Goal: Task Accomplishment & Management: Manage account settings

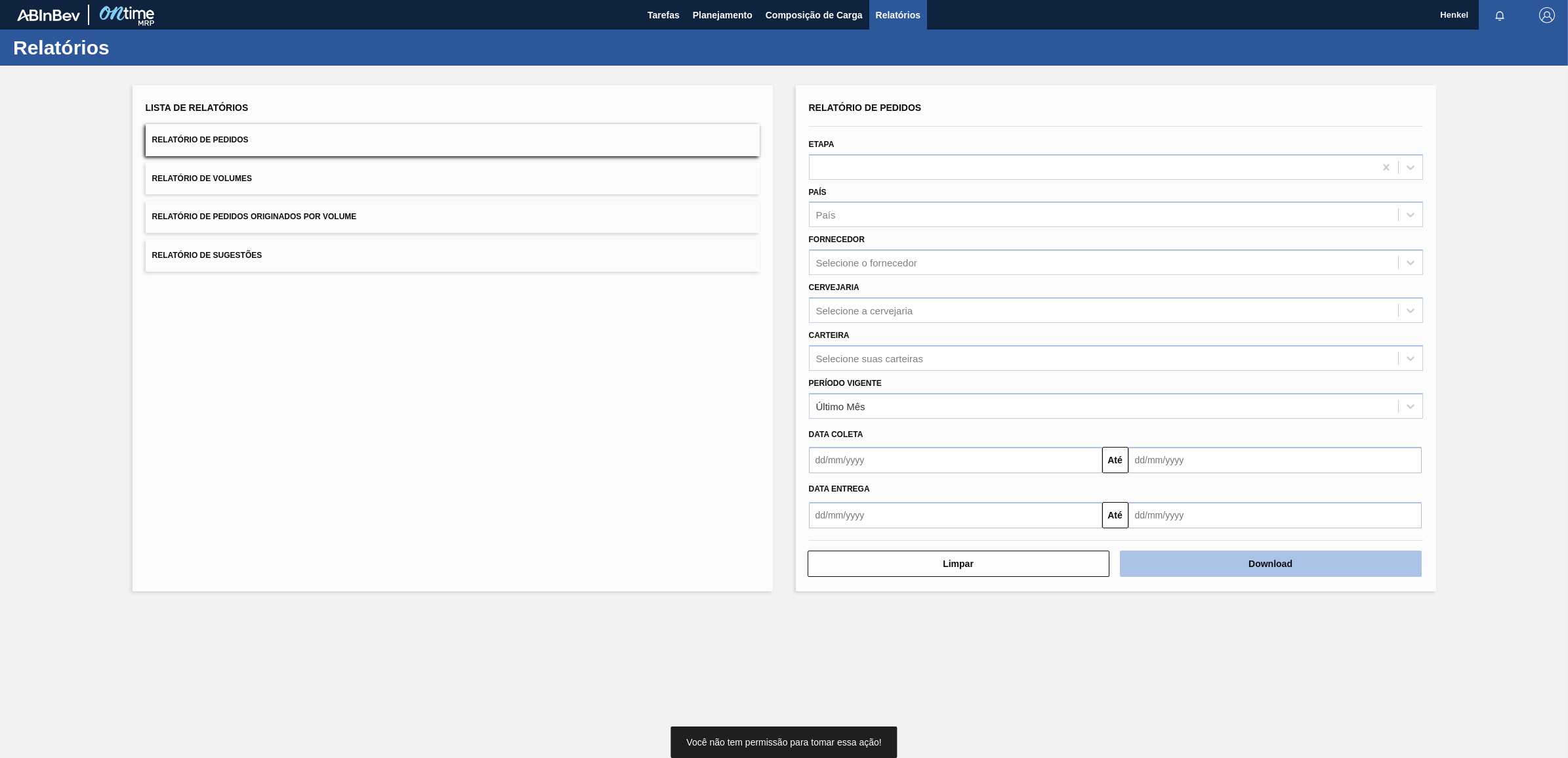
click at [1284, 562] on button "Download" at bounding box center [1271, 564] width 301 height 26
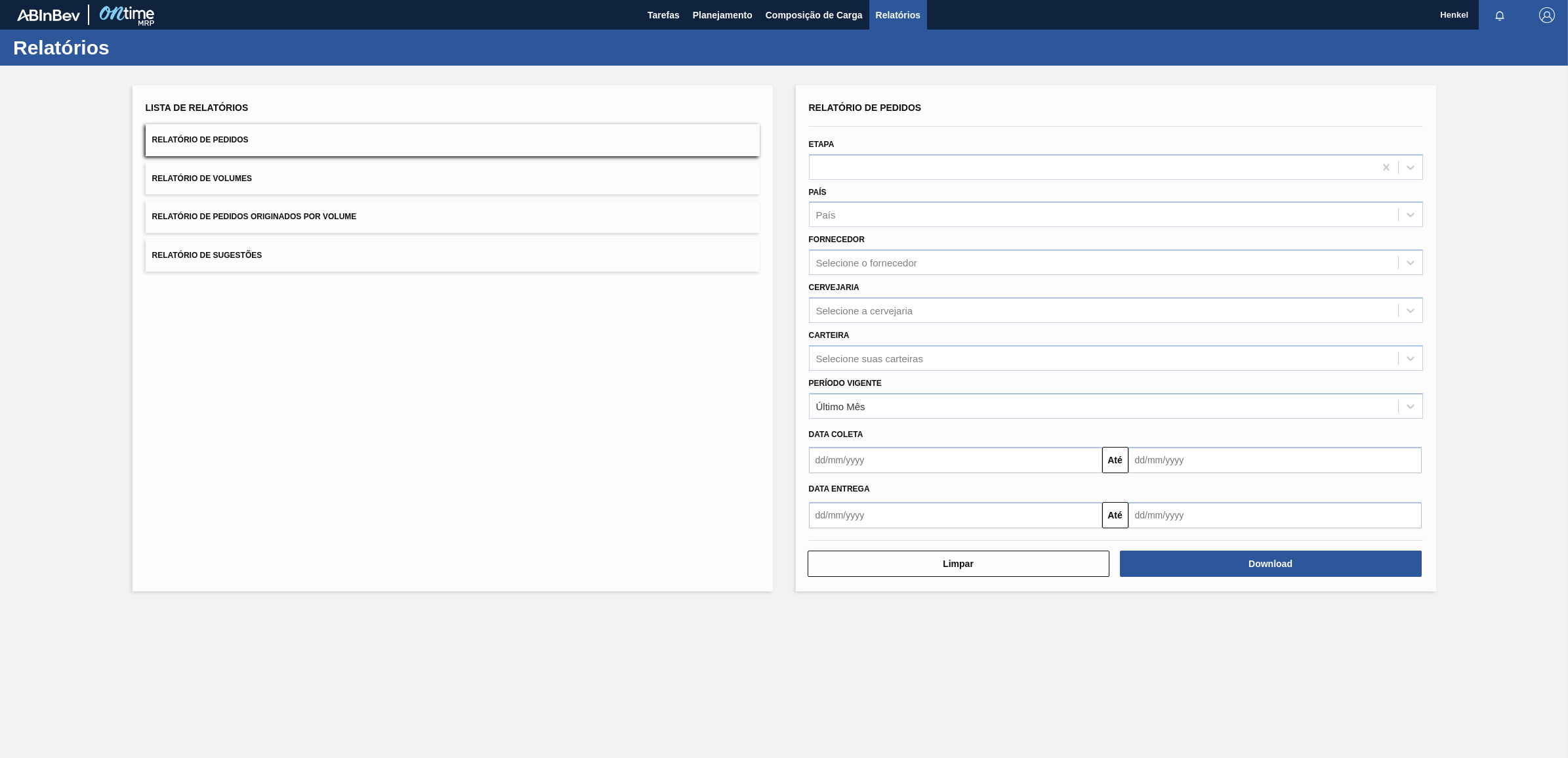
drag, startPoint x: 1487, startPoint y: 2, endPoint x: 1010, endPoint y: 58, distance: 480.3
click at [1010, 58] on div "Relatórios" at bounding box center [784, 47] width 1568 height 36
click at [711, 13] on span "Planejamento" at bounding box center [723, 15] width 60 height 16
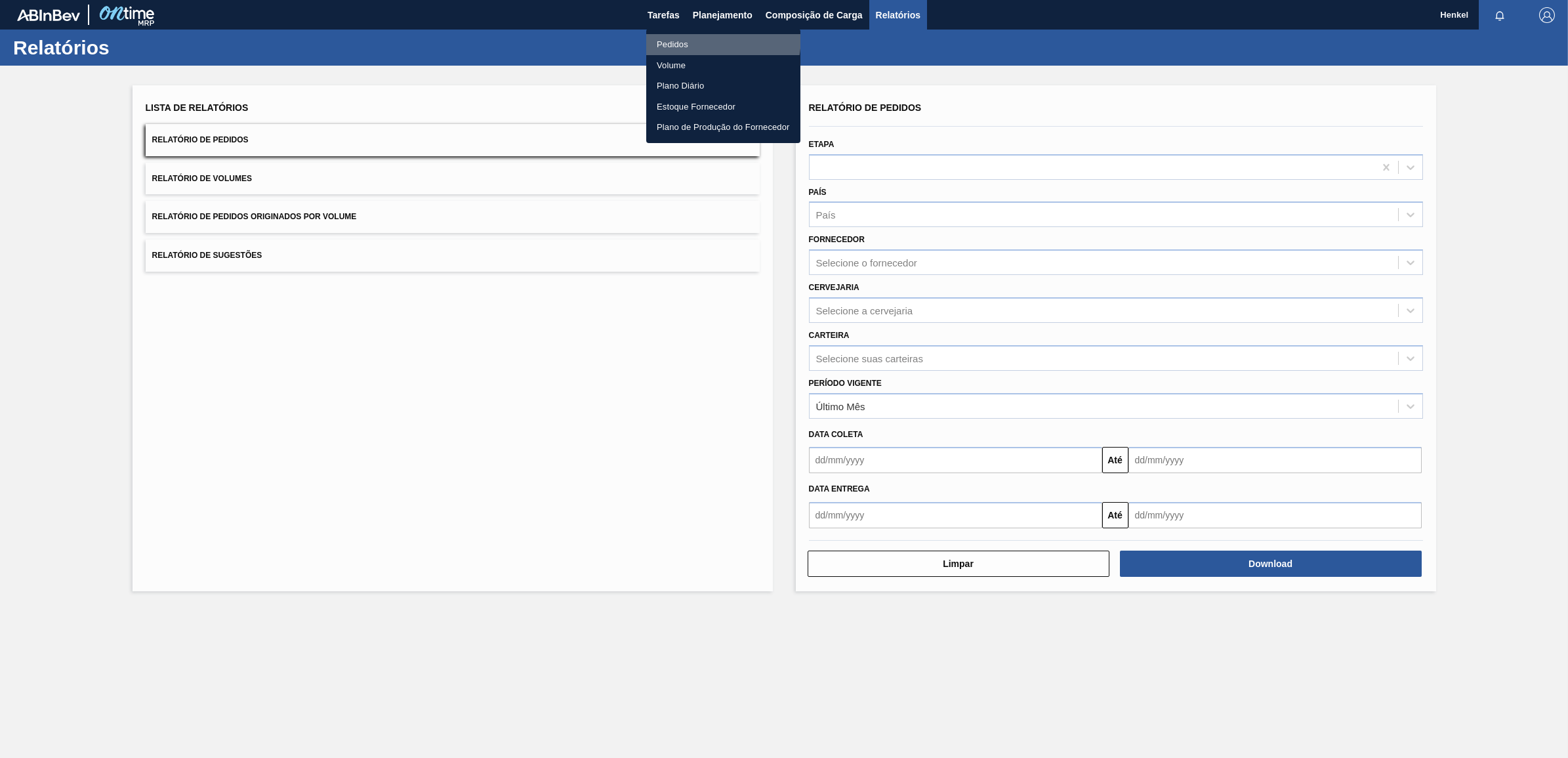
click at [668, 35] on li "Pedidos" at bounding box center [724, 44] width 154 height 21
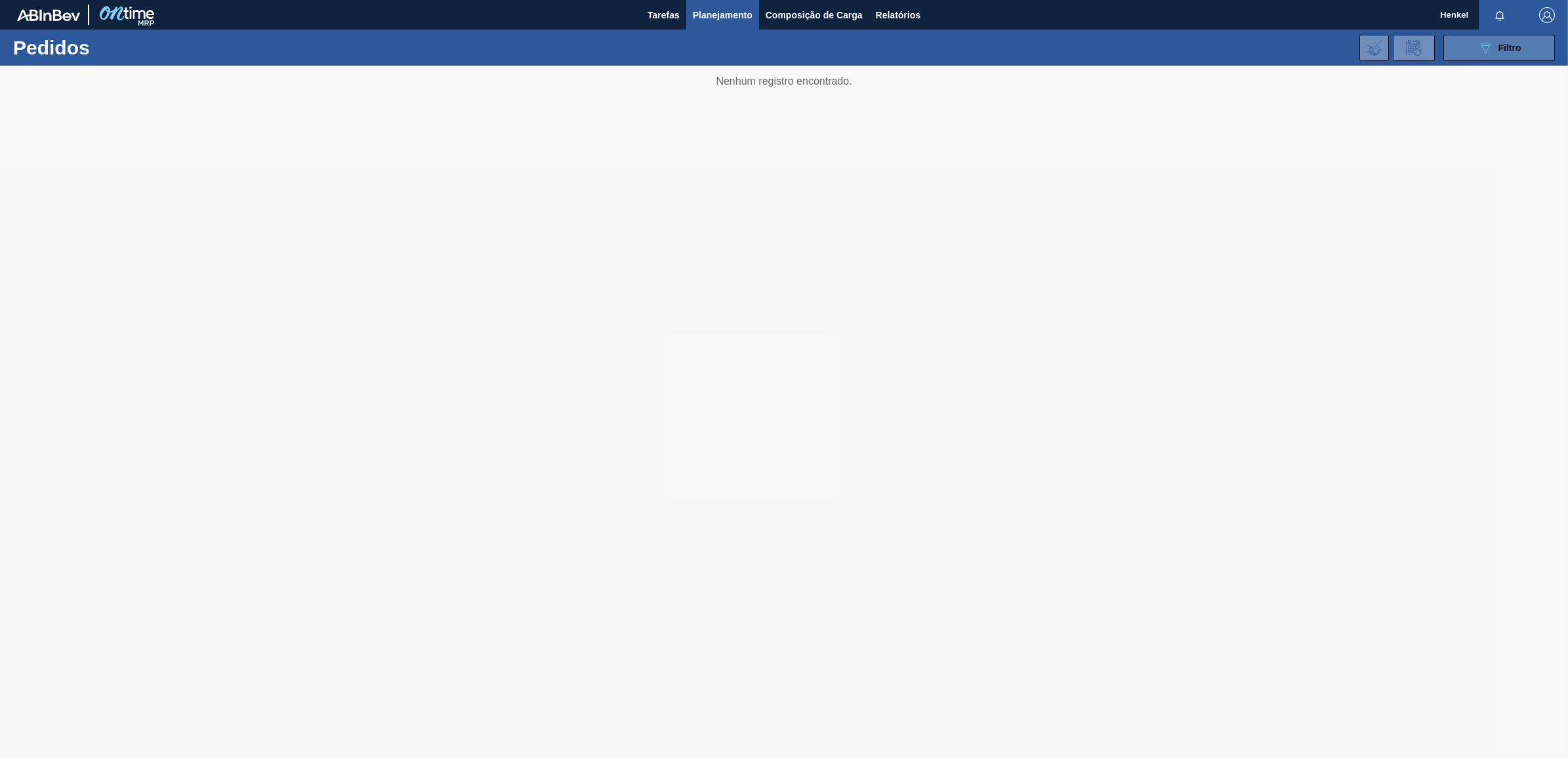
click at [1500, 44] on span "Filtro" at bounding box center [1510, 48] width 23 height 11
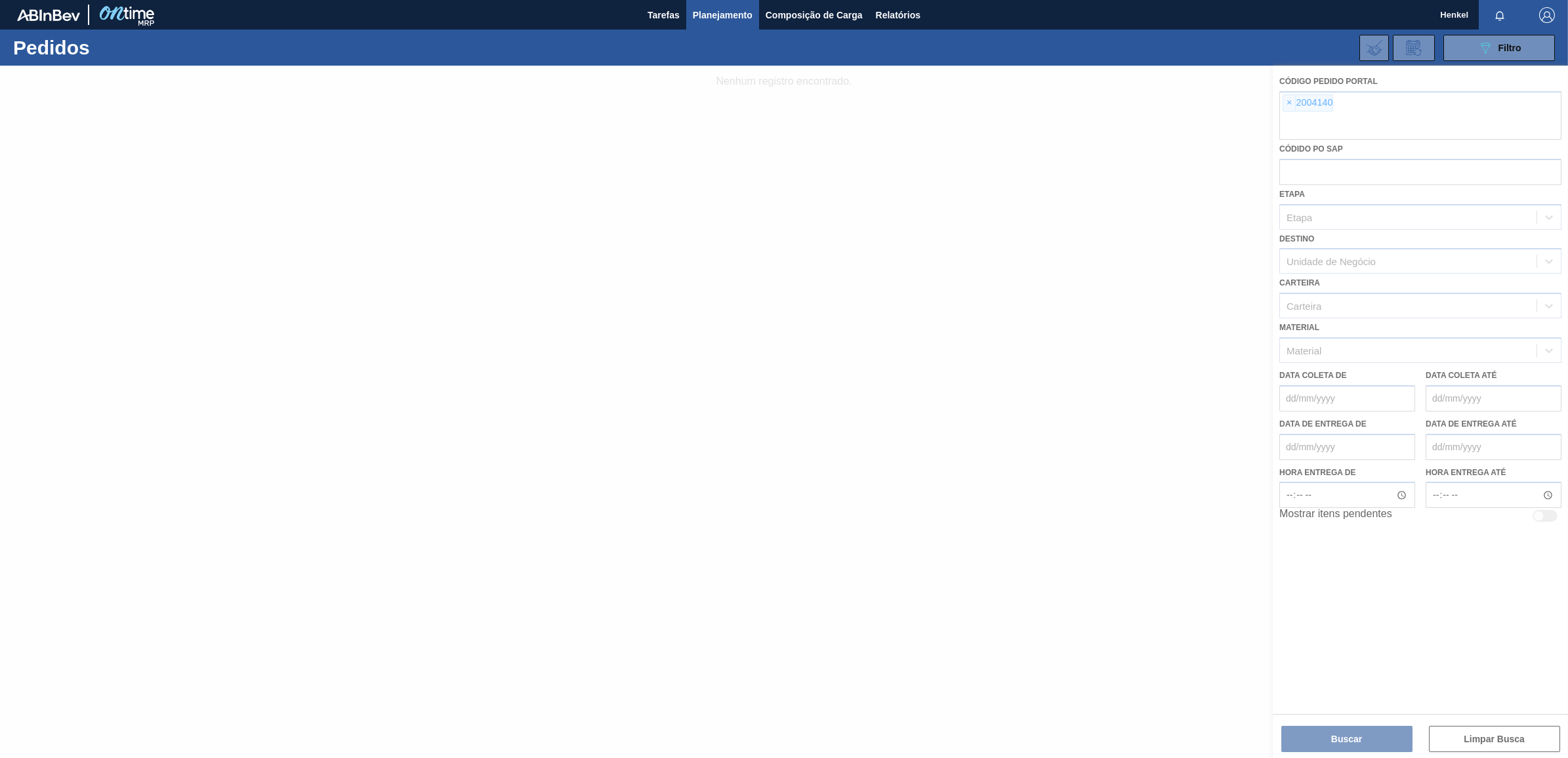
click at [1489, 737] on div at bounding box center [784, 412] width 1568 height 692
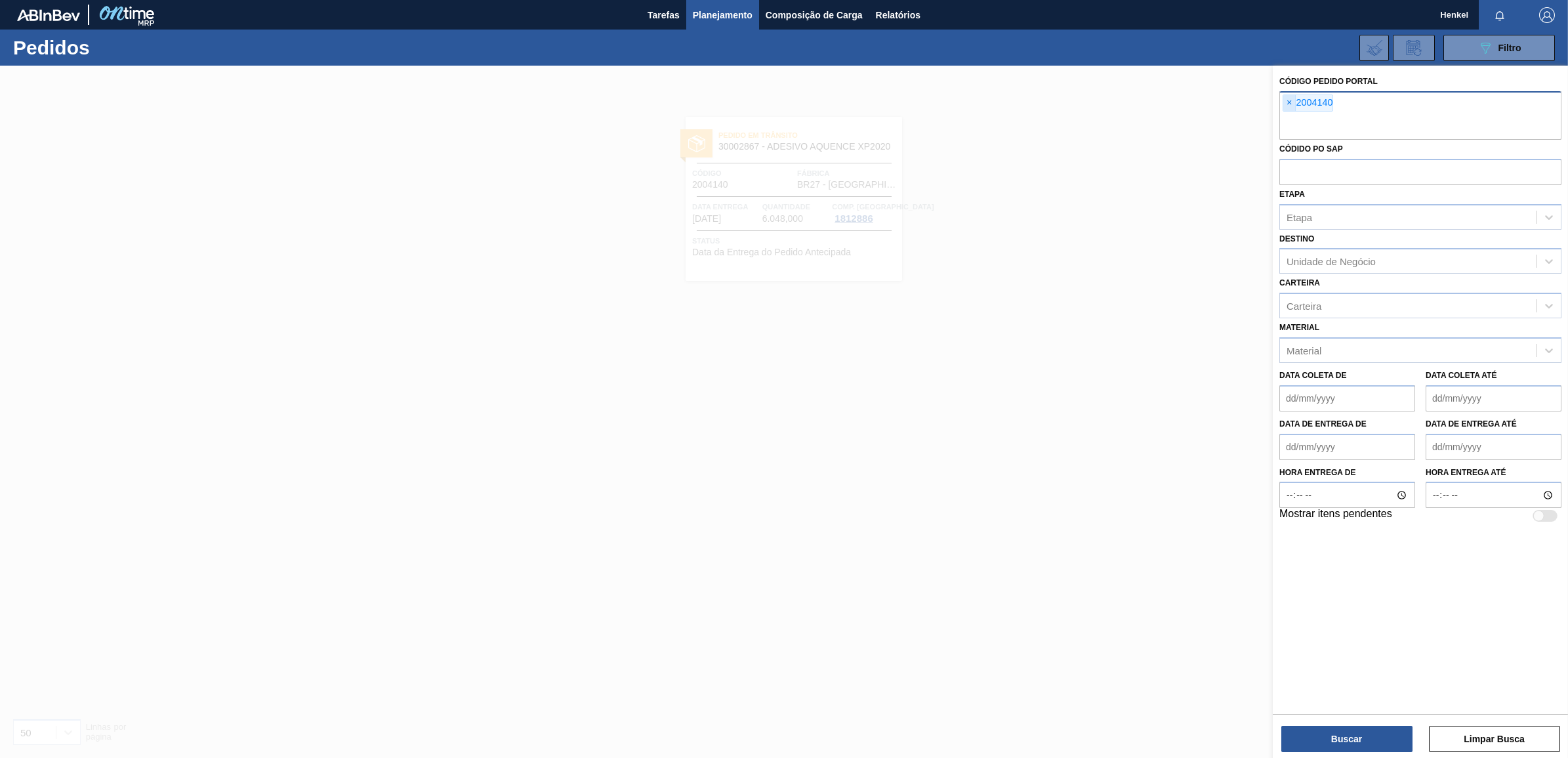
click at [1290, 106] on span "×" at bounding box center [1289, 103] width 12 height 16
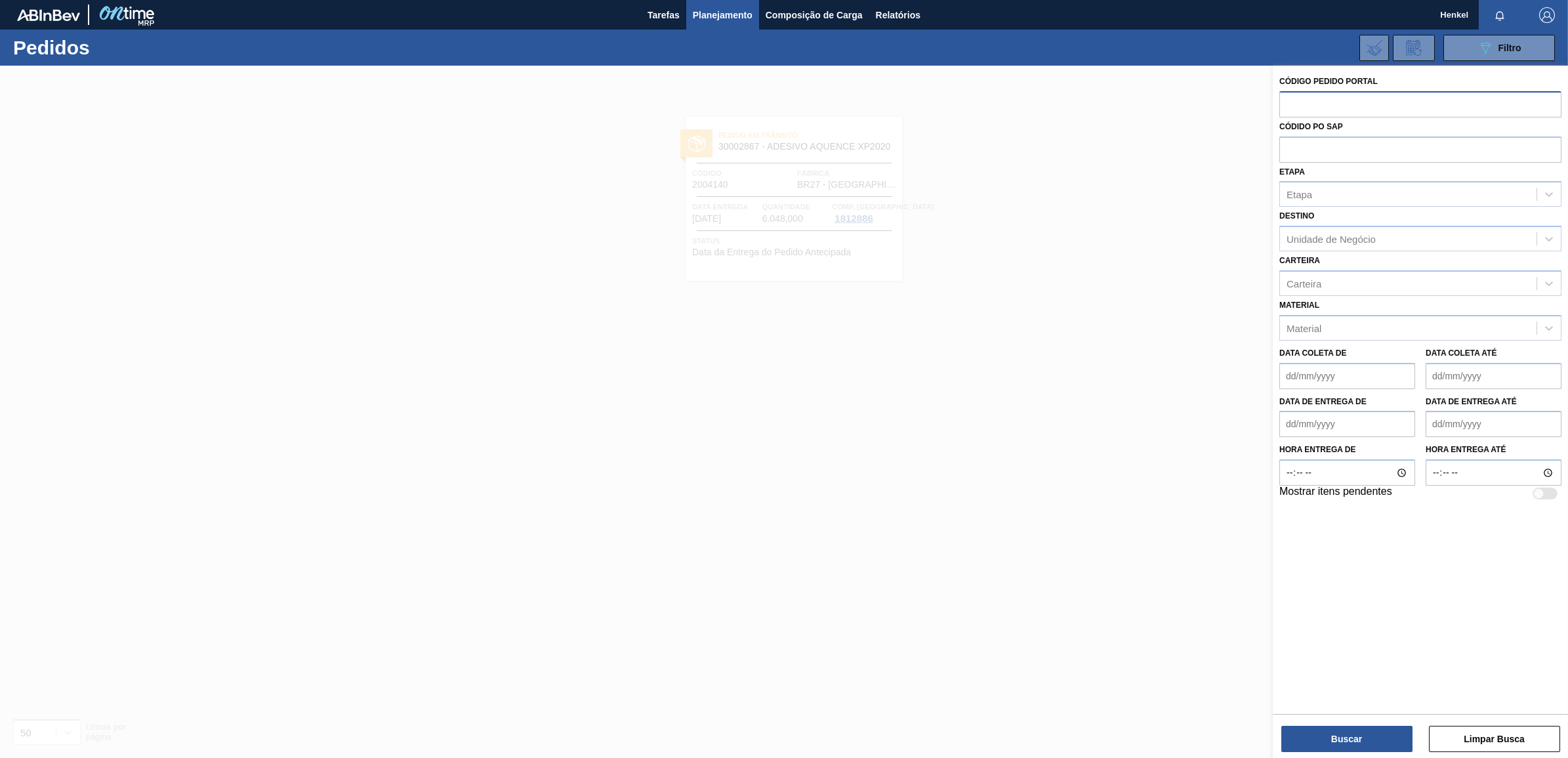
paste input "text"
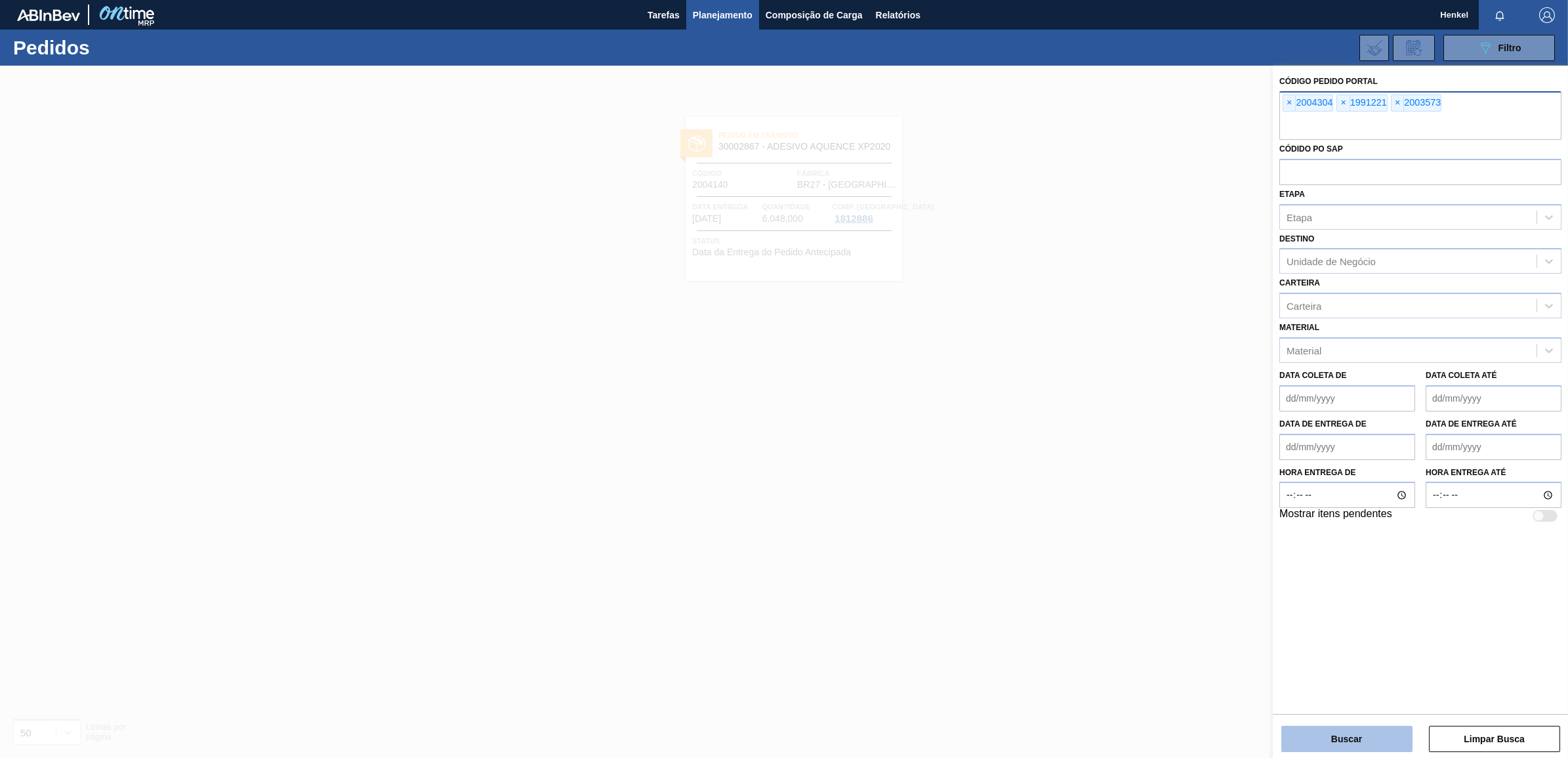
click at [1323, 736] on button "Buscar" at bounding box center [1347, 739] width 131 height 26
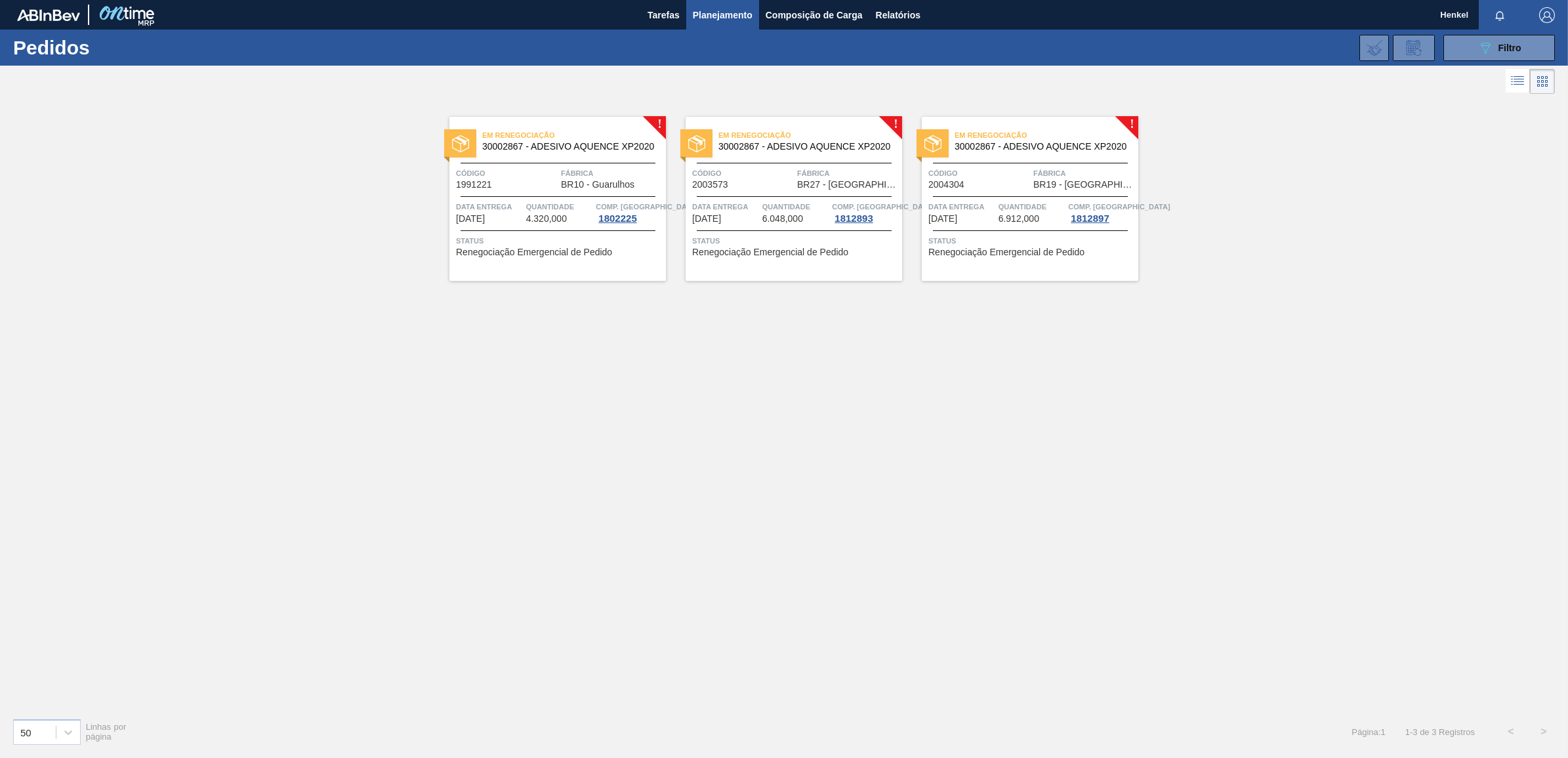
click at [564, 195] on div "Em renegociação 30002867 - ADESIVO AQUENCE XP2020 Código 1991221 Fábrica BR10 -…" at bounding box center [557, 199] width 216 height 164
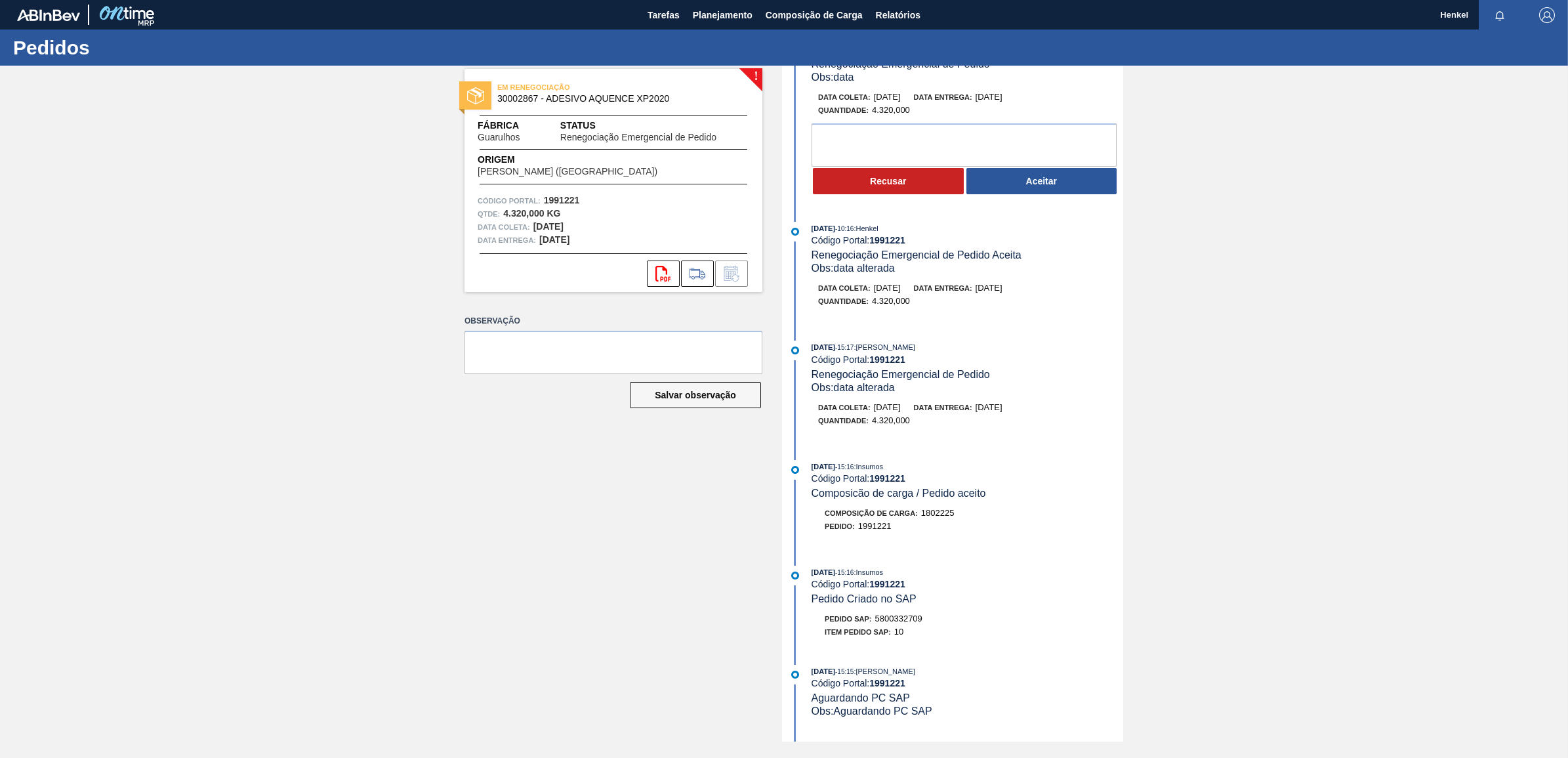
scroll to position [82, 0]
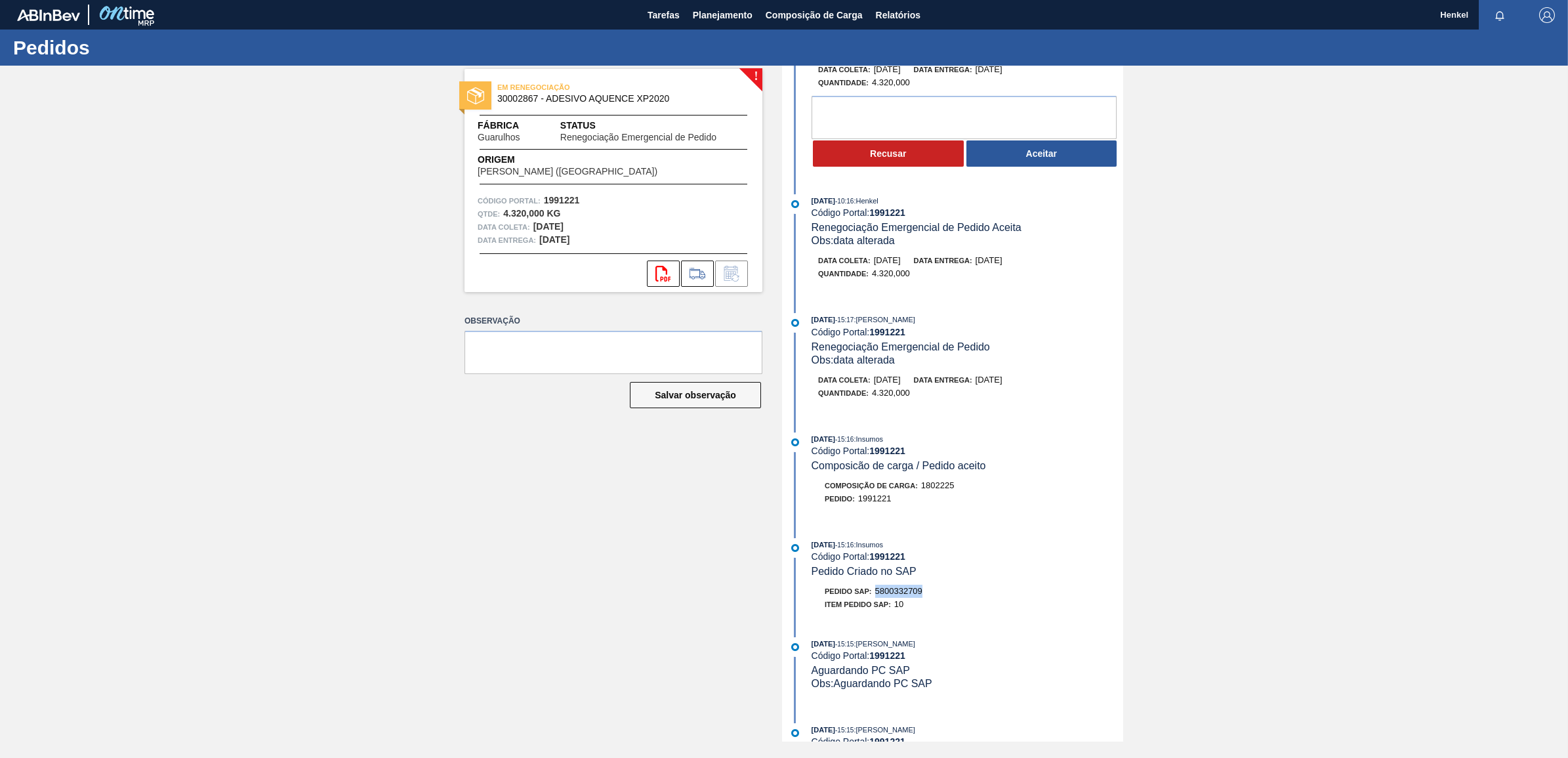
drag, startPoint x: 877, startPoint y: 604, endPoint x: 956, endPoint y: 599, distance: 79.2
click at [956, 598] on div "Pedido SAP: 5800332709" at bounding box center [967, 591] width 311 height 13
copy span "5800332709"
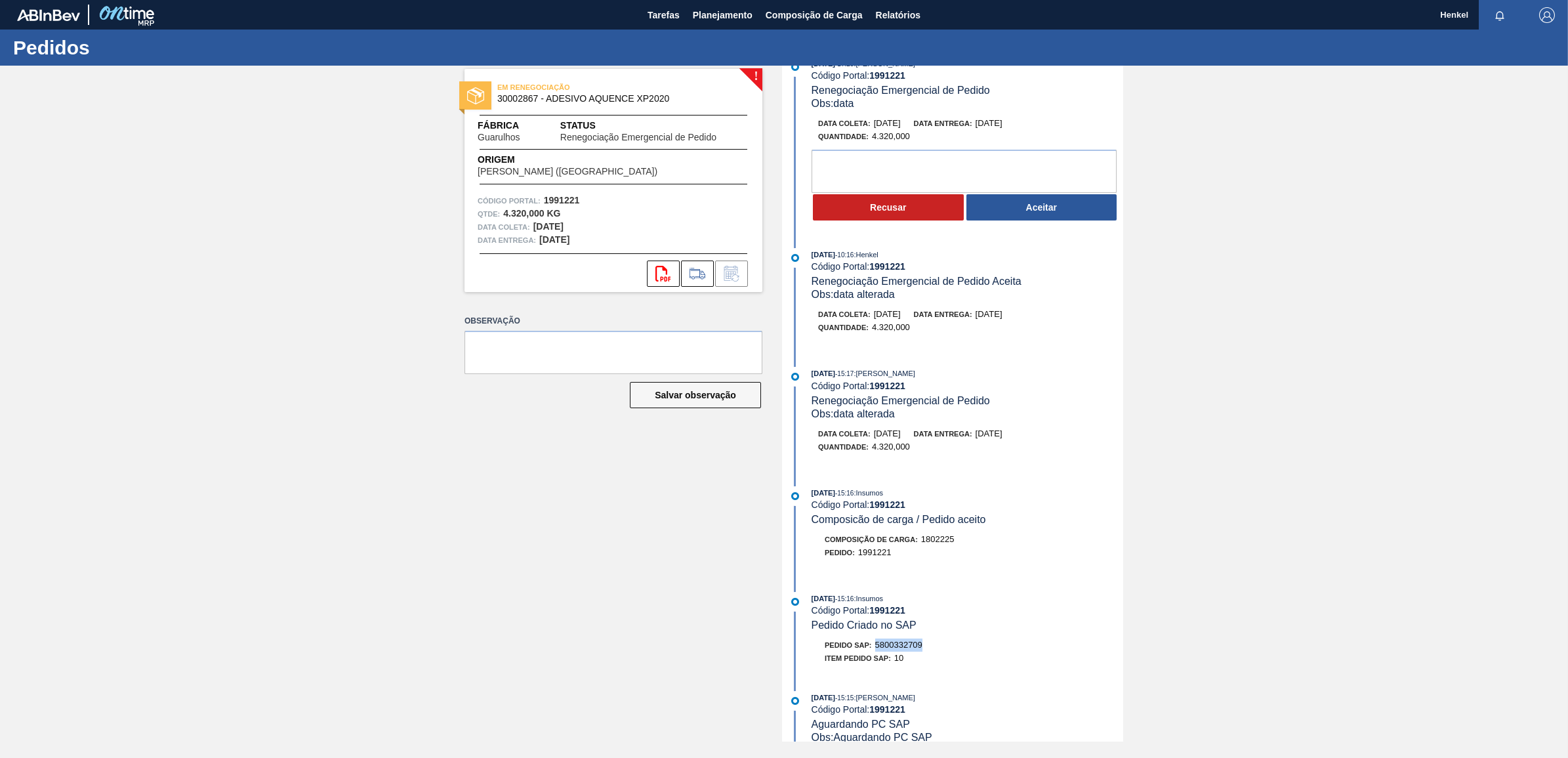
scroll to position [0, 0]
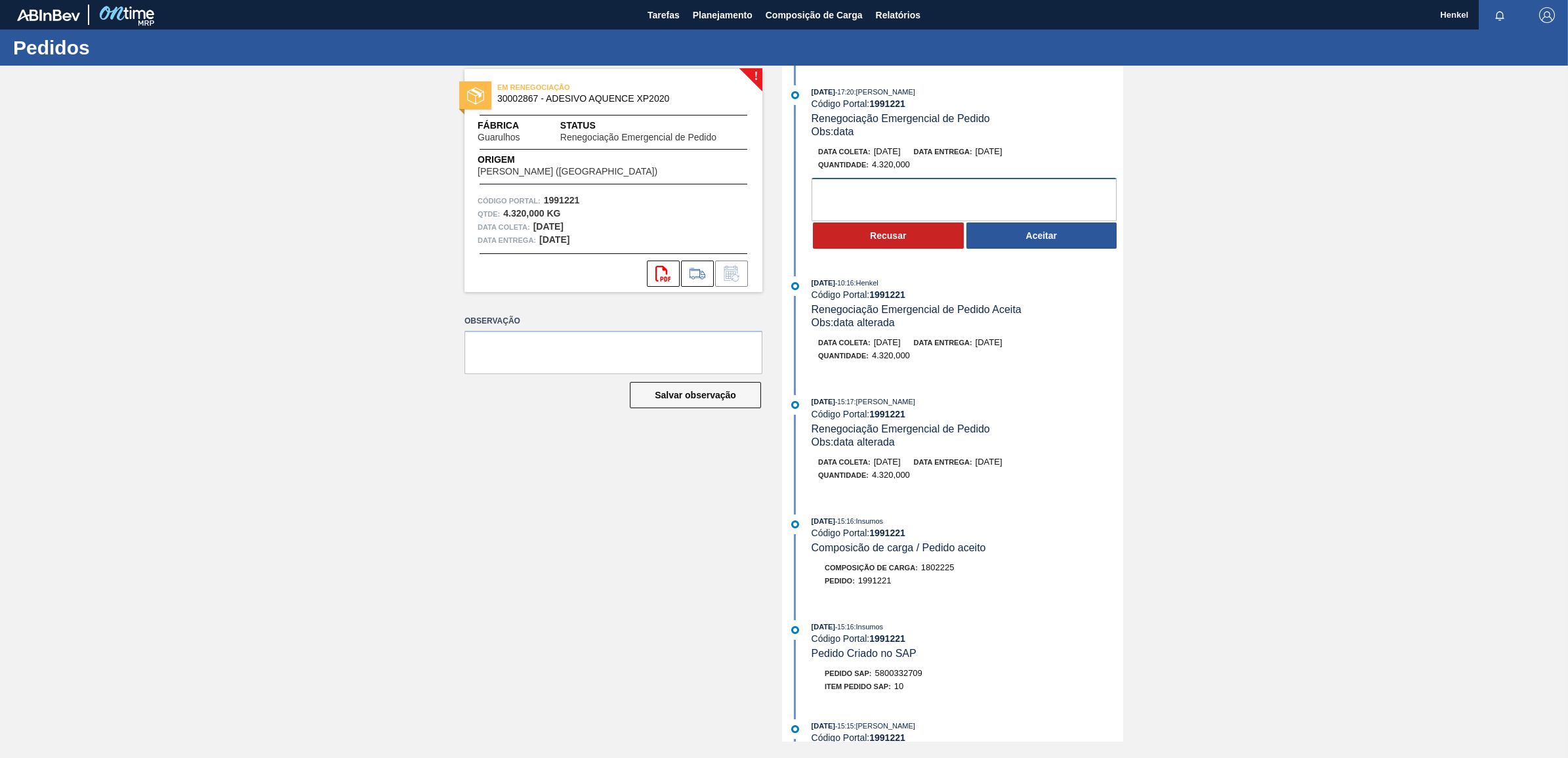
click at [824, 191] on textarea at bounding box center [964, 199] width 305 height 44
type textarea "OK para entrega dia 02/09 na unidade"
drag, startPoint x: 1039, startPoint y: 236, endPoint x: 1037, endPoint y: 244, distance: 8.2
click at [1037, 236] on button "Aceitar" at bounding box center [1042, 235] width 151 height 26
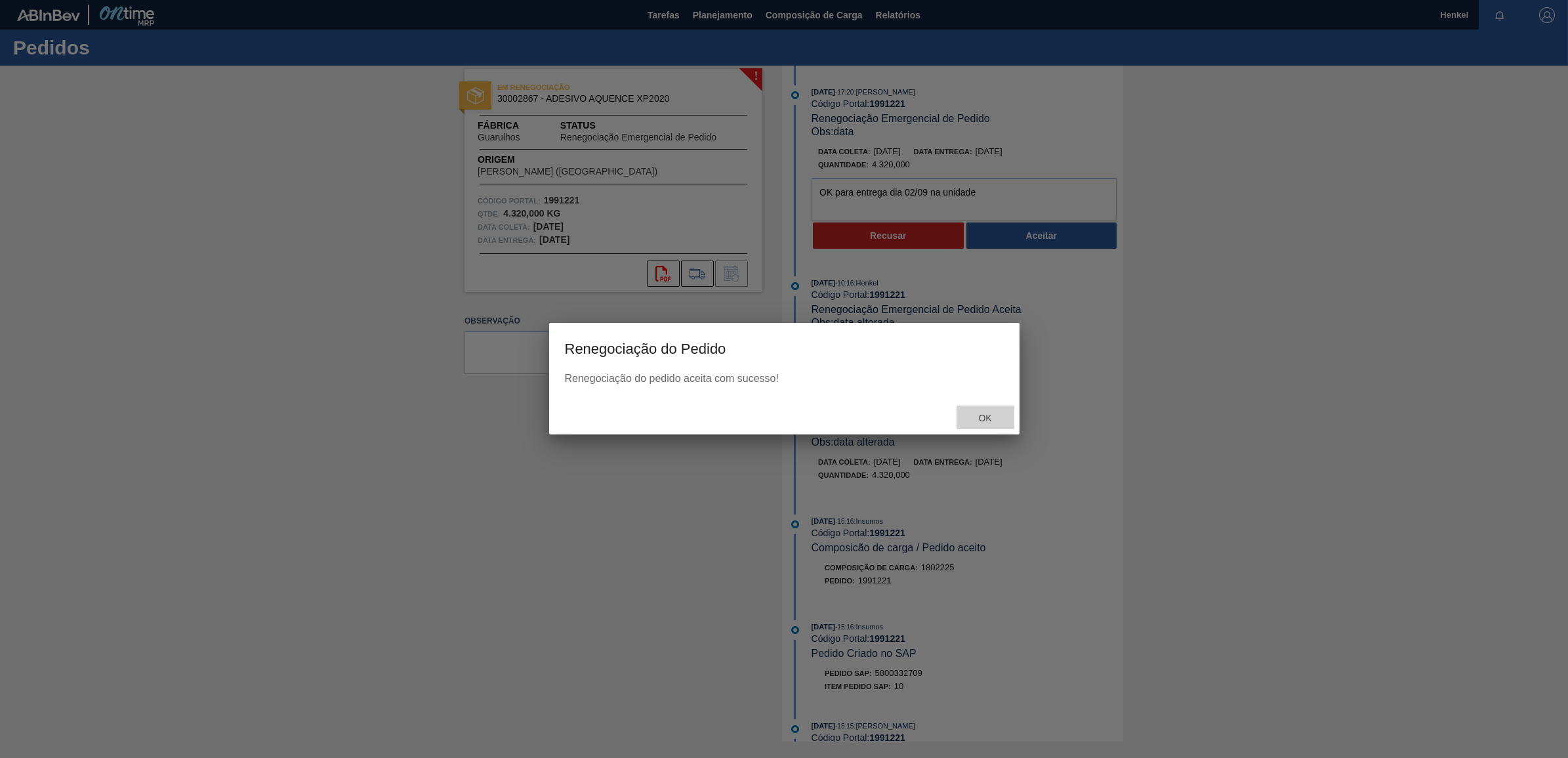
click at [989, 409] on div "Ok" at bounding box center [985, 418] width 58 height 24
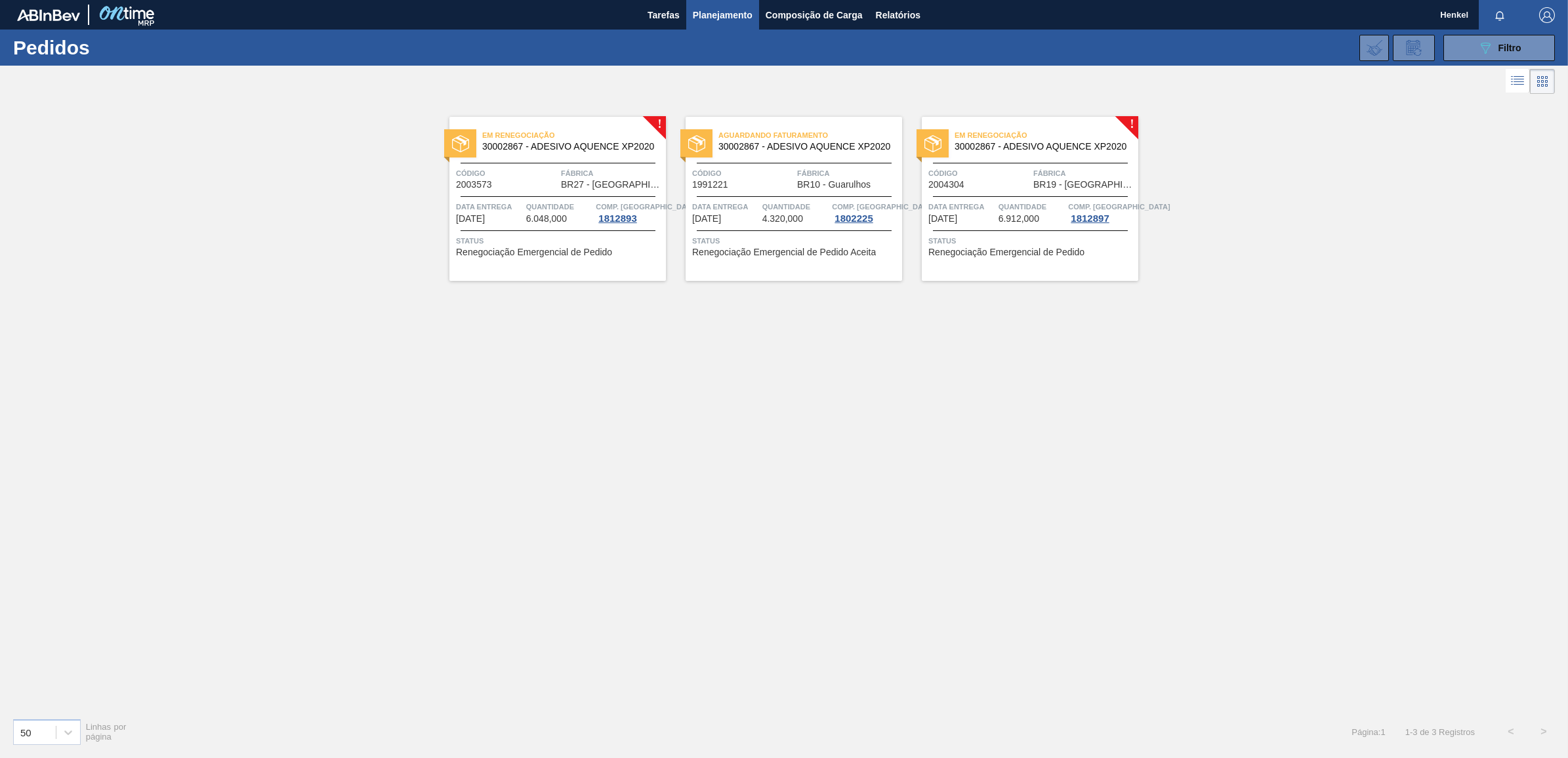
click at [543, 199] on div "Em renegociação 30002867 - ADESIVO AQUENCE XP2020 Código 2003573 Fábrica BR27 -…" at bounding box center [557, 199] width 216 height 164
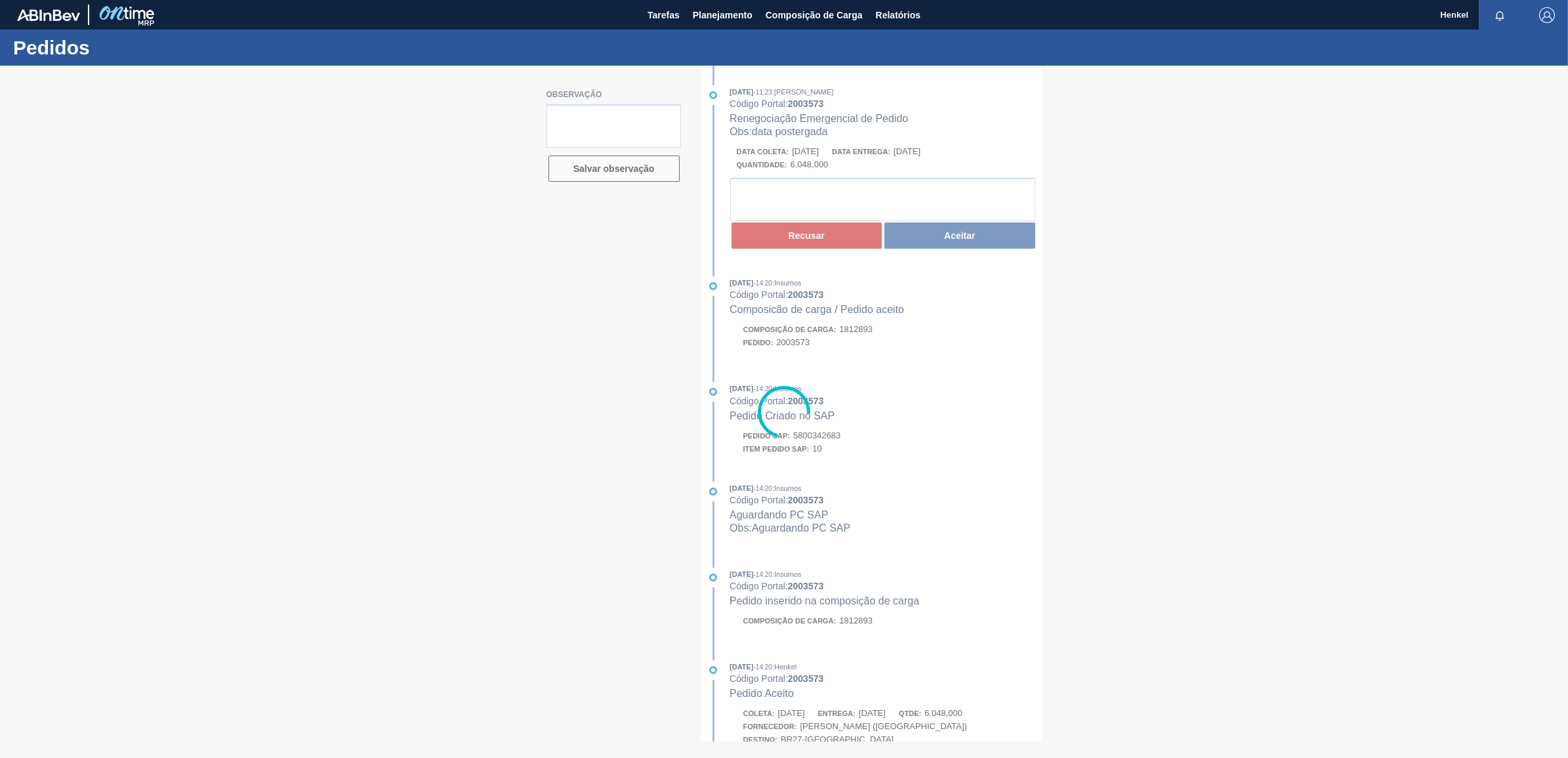
click at [805, 526] on div at bounding box center [784, 412] width 1568 height 692
click at [867, 467] on div at bounding box center [784, 412] width 1568 height 692
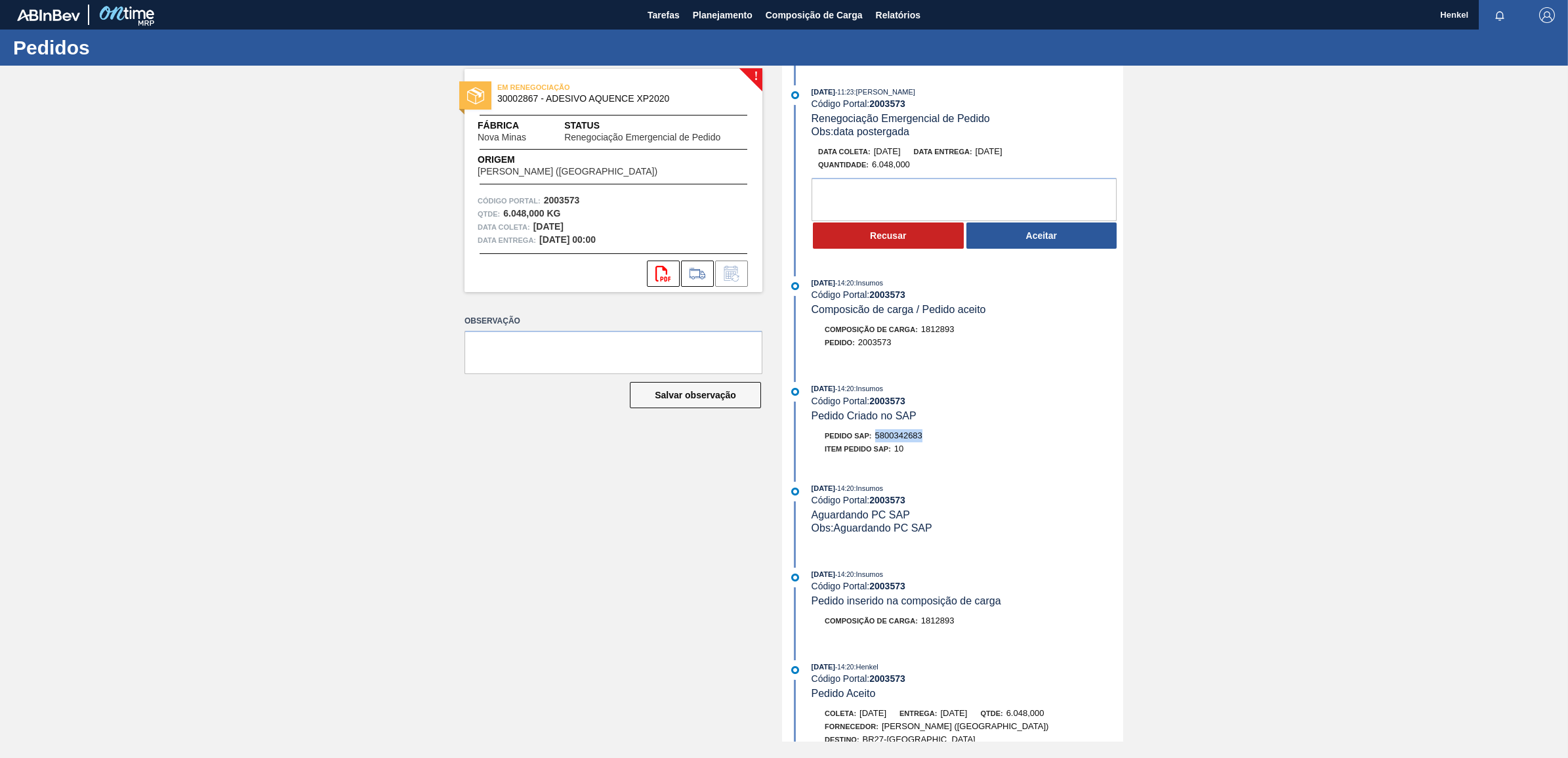
drag, startPoint x: 877, startPoint y: 441, endPoint x: 929, endPoint y: 438, distance: 52.1
click at [929, 438] on div "Pedido SAP: 5800342683" at bounding box center [967, 436] width 311 height 13
copy span "5800342683"
click at [838, 191] on textarea at bounding box center [964, 199] width 305 height 44
click at [894, 207] on textarea "Considerar a entrega na UNIDADE DIA 12/09, pois dia 13/09 é feriado e não possí…" at bounding box center [964, 199] width 305 height 44
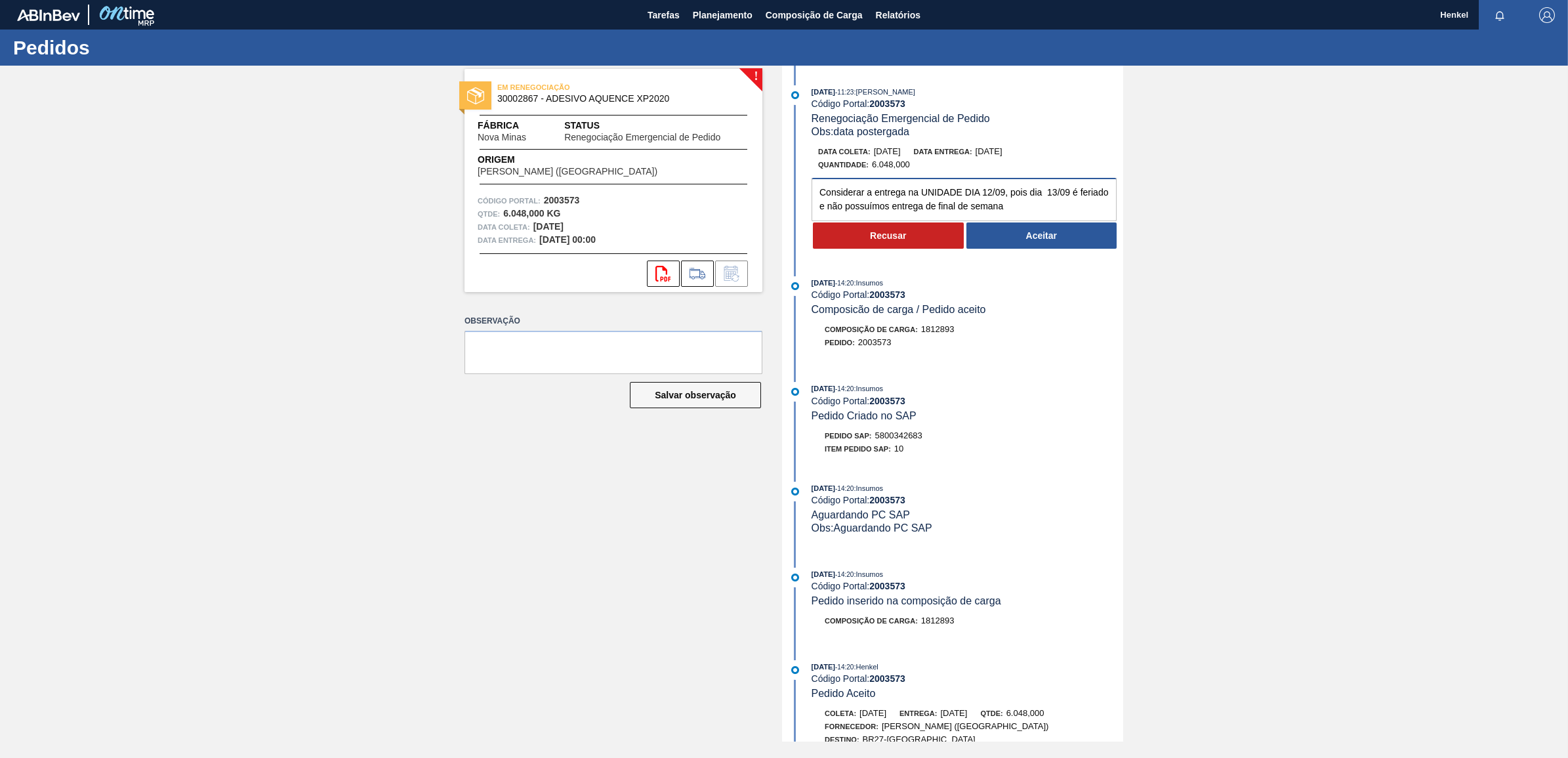
click at [1061, 210] on textarea "Considerar a entrega na UNIDADE DIA 12/09, pois dia 13/09 é feriado e não possu…" at bounding box center [964, 199] width 305 height 44
type textarea "Considerar a entrega na UNIDADE DIA 12/09, pois dia 13/09 é feriado e não possu…"
click at [1067, 237] on button "Aceitar" at bounding box center [1042, 235] width 151 height 26
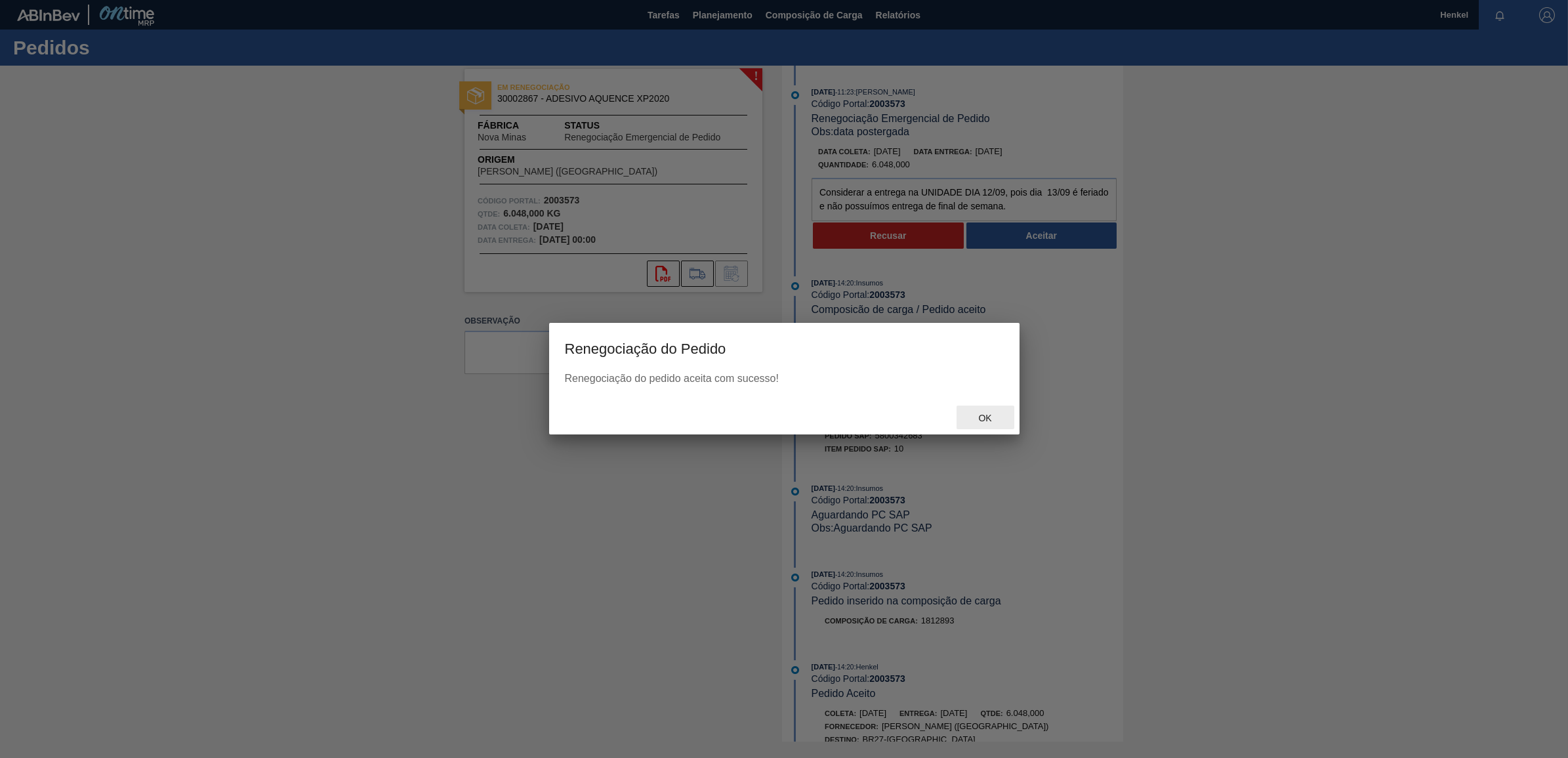
click at [983, 419] on span "Ok" at bounding box center [985, 418] width 34 height 11
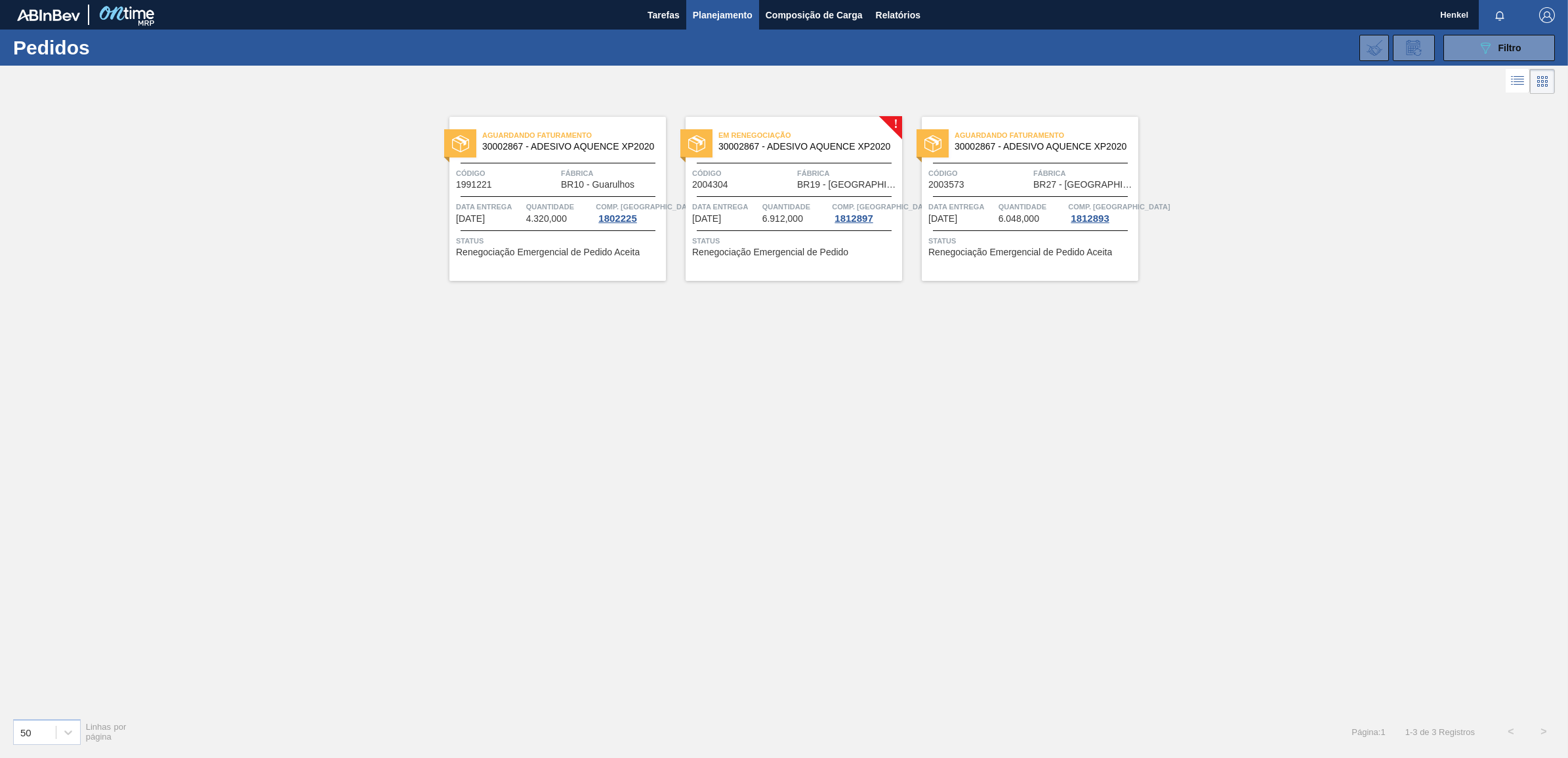
click at [820, 181] on span "BR19 - [GEOGRAPHIC_DATA]" at bounding box center [848, 185] width 101 height 10
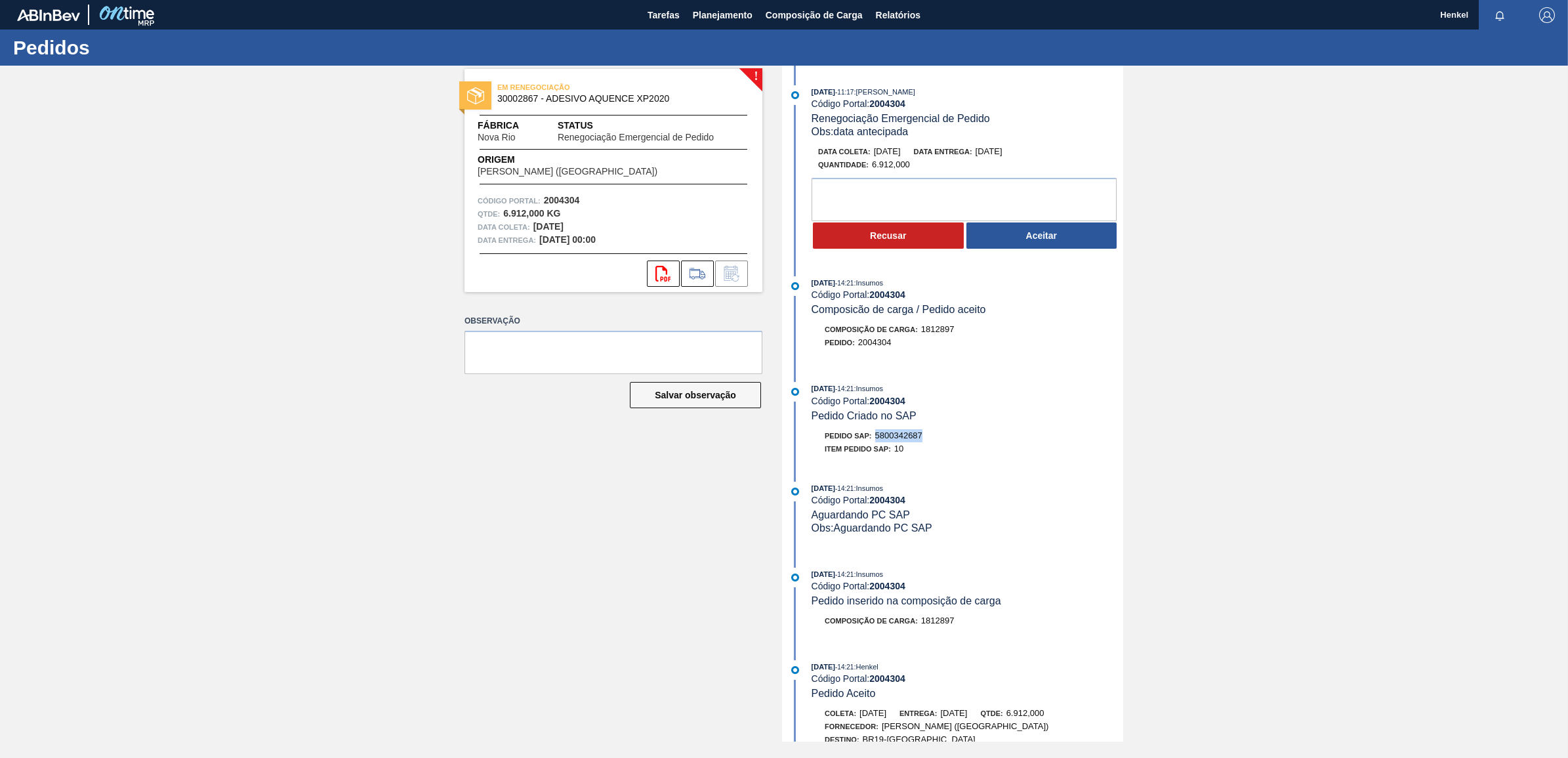
drag, startPoint x: 879, startPoint y: 442, endPoint x: 929, endPoint y: 438, distance: 50.2
click at [929, 438] on div "Pedido SAP: 5800342687" at bounding box center [967, 436] width 311 height 13
copy span "5800342687"
click at [866, 202] on textarea at bounding box center [964, 199] width 305 height 44
drag, startPoint x: 1008, startPoint y: 197, endPoint x: 927, endPoint y: 192, distance: 81.2
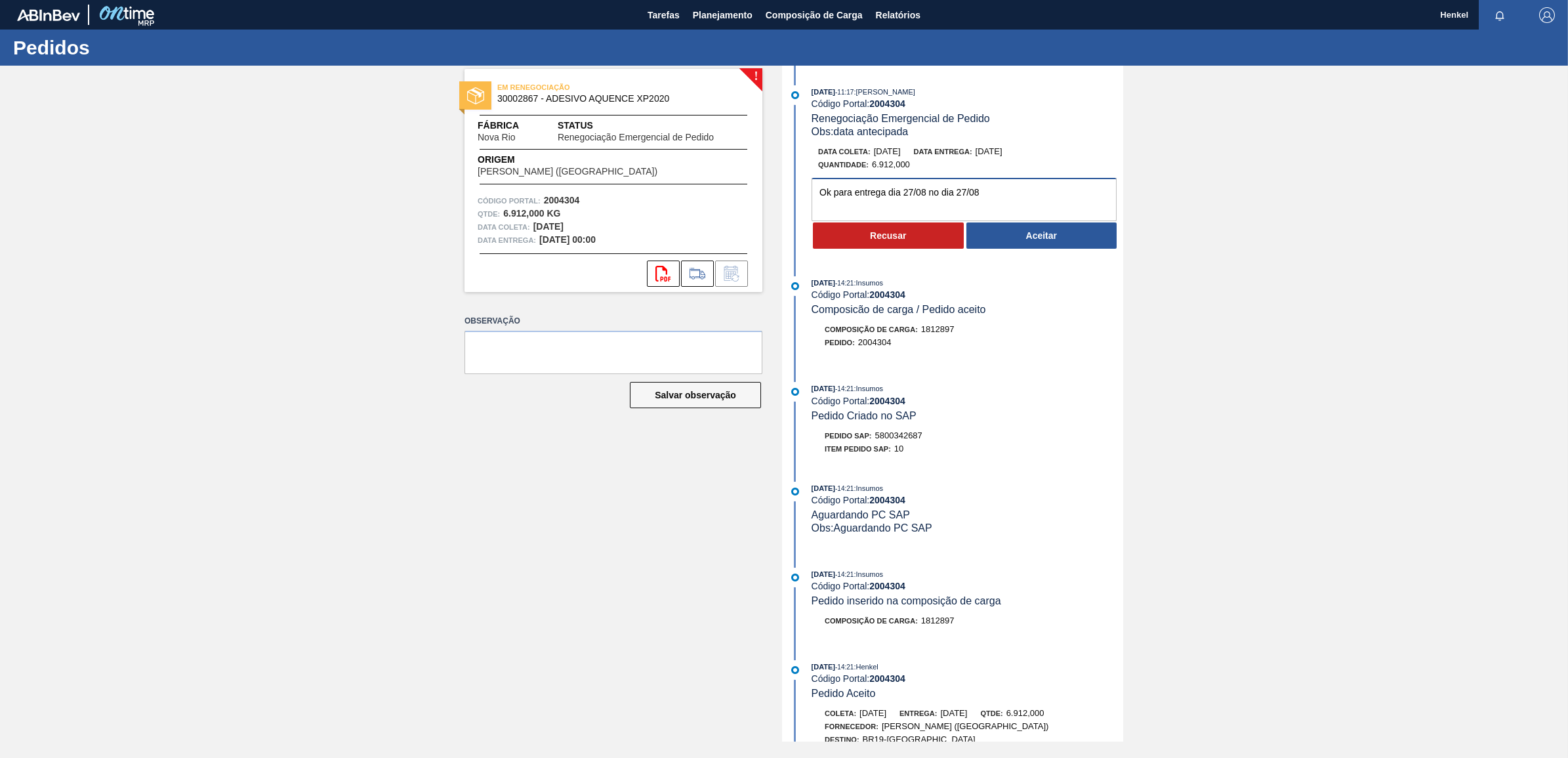
click at [927, 192] on textarea "Ok para entrega dia 27/08 no dia 27/08" at bounding box center [964, 199] width 305 height 44
type textarea "Ok para entrega dia 27/08 na unidade"
click at [1011, 235] on button "Aceitar" at bounding box center [1042, 235] width 151 height 26
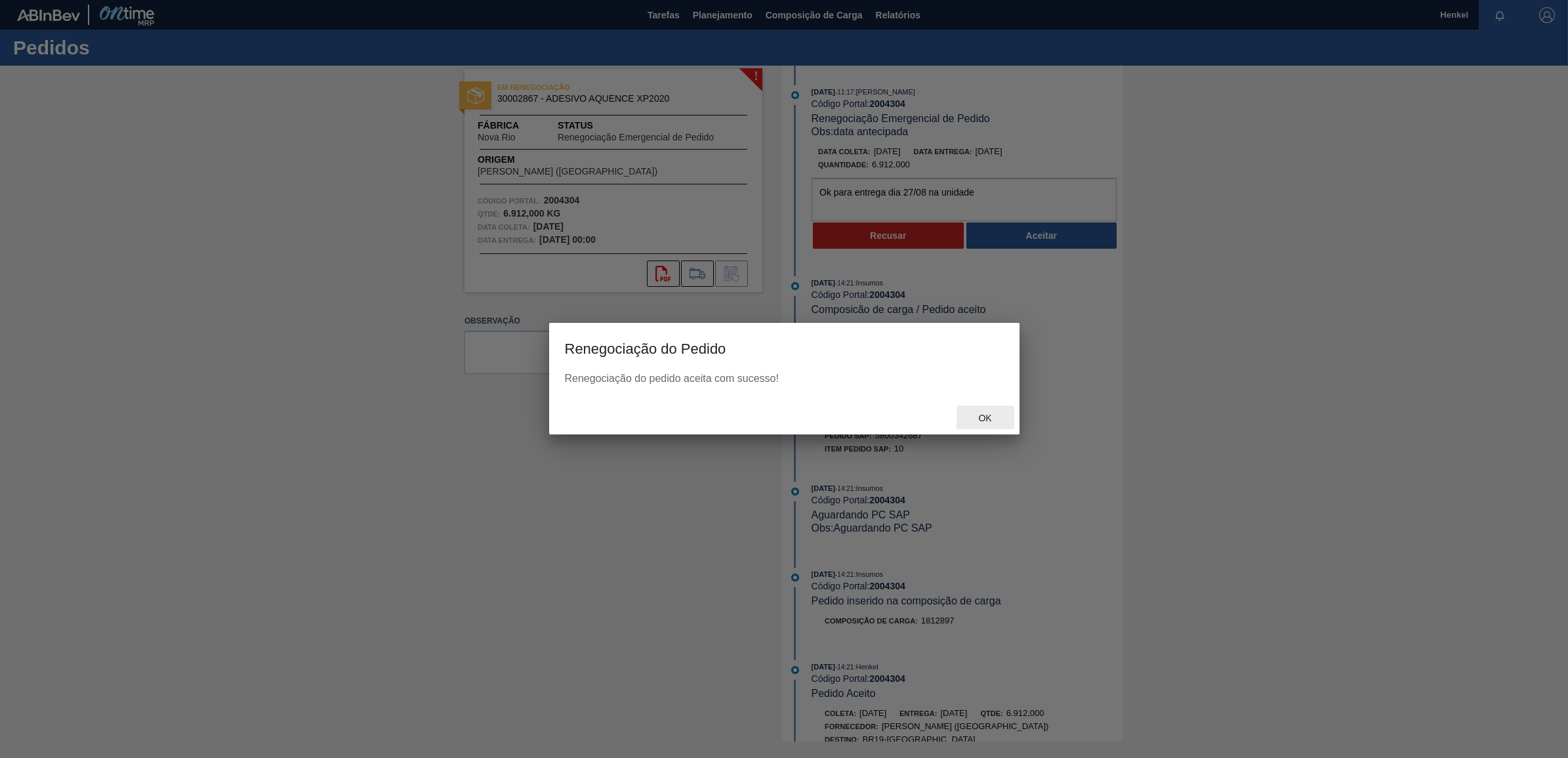
click at [985, 414] on span "Ok" at bounding box center [985, 418] width 34 height 11
